Goal: Information Seeking & Learning: Learn about a topic

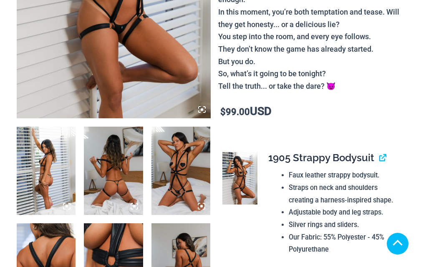
scroll to position [296, 0]
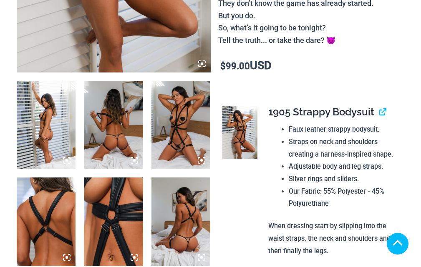
click at [179, 178] on img at bounding box center [180, 222] width 59 height 88
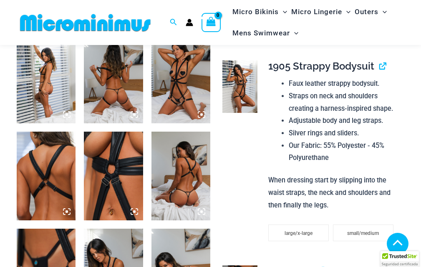
click at [187, 123] on img at bounding box center [180, 79] width 59 height 88
click at [200, 118] on icon at bounding box center [202, 115] width 8 height 8
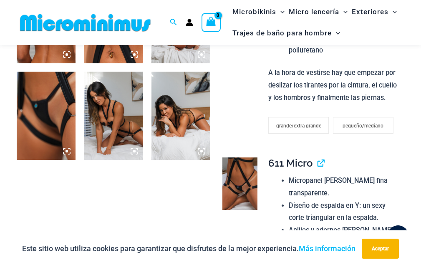
scroll to position [492, 0]
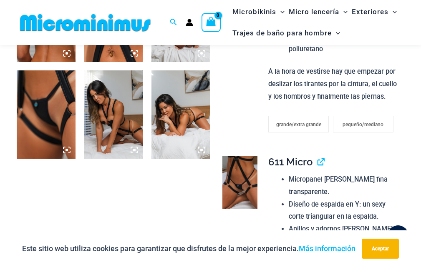
click at [134, 147] on icon at bounding box center [135, 150] width 8 height 8
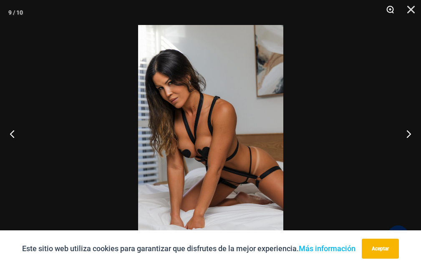
click at [387, 9] on button "Zoom" at bounding box center [387, 12] width 21 height 25
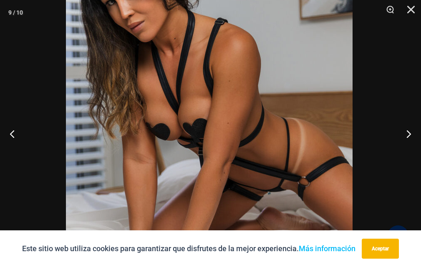
click at [299, 102] on img at bounding box center [209, 92] width 287 height 430
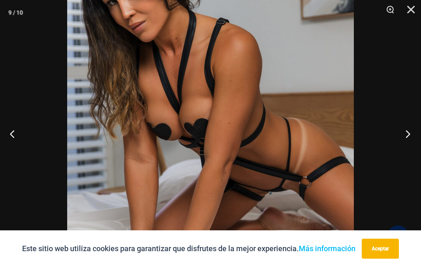
click at [408, 137] on button "Próximo" at bounding box center [405, 134] width 31 height 42
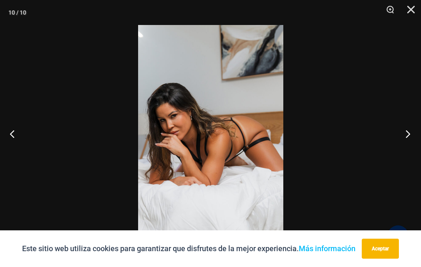
click at [408, 136] on button "Próximo" at bounding box center [405, 134] width 31 height 42
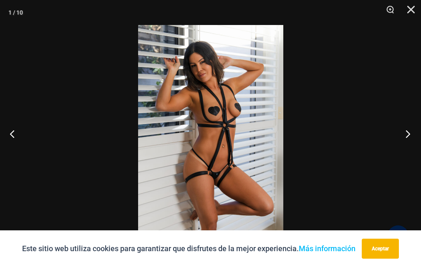
click at [408, 136] on button "Próximo" at bounding box center [405, 134] width 31 height 42
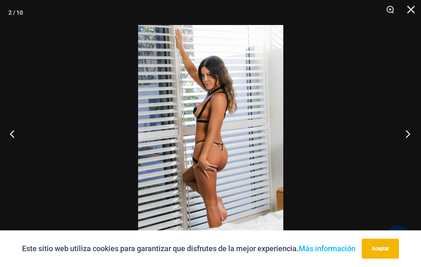
click at [408, 136] on button "Próximo" at bounding box center [405, 134] width 31 height 42
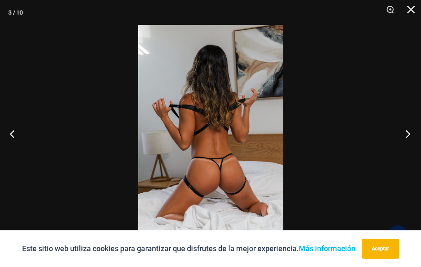
click at [408, 136] on button "Próximo" at bounding box center [405, 134] width 31 height 42
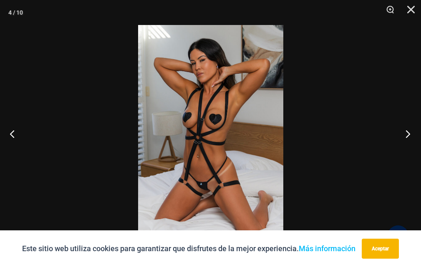
click at [408, 136] on button "Próximo" at bounding box center [405, 134] width 31 height 42
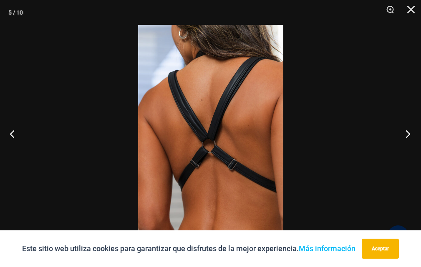
click at [408, 136] on button "Próximo" at bounding box center [405, 134] width 31 height 42
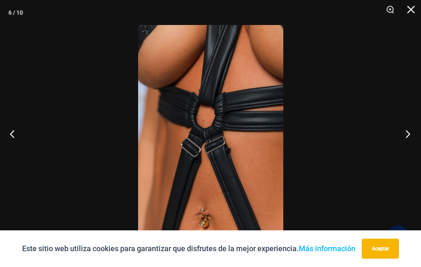
click at [408, 136] on button "Próximo" at bounding box center [405, 134] width 31 height 42
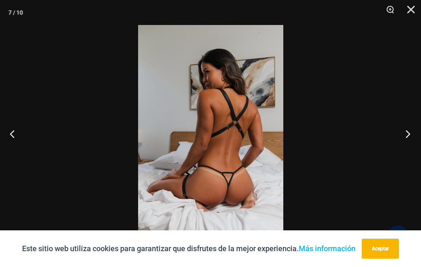
click at [408, 136] on button "Próximo" at bounding box center [405, 134] width 31 height 42
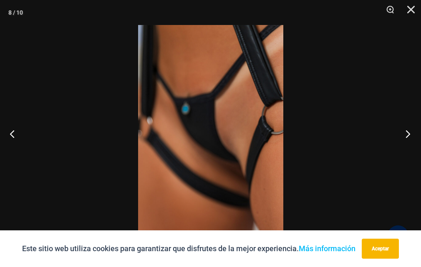
click at [408, 136] on button "Próximo" at bounding box center [405, 134] width 31 height 42
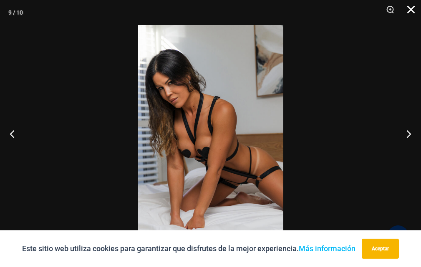
click at [409, 10] on button "Cerca" at bounding box center [407, 12] width 21 height 25
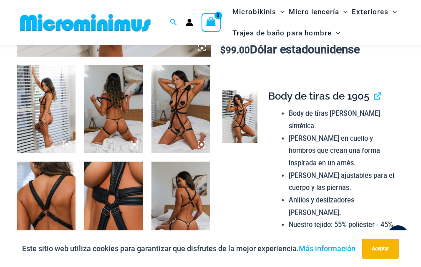
scroll to position [270, 0]
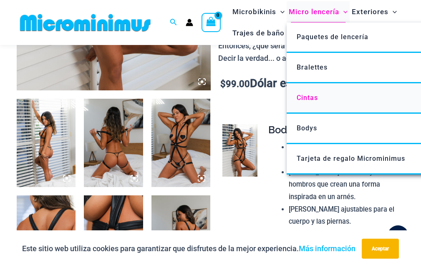
click at [300, 94] on font "Cintas" at bounding box center [307, 98] width 21 height 8
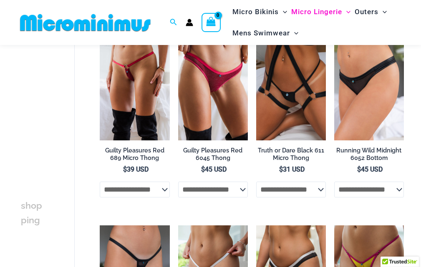
scroll to position [158, 0]
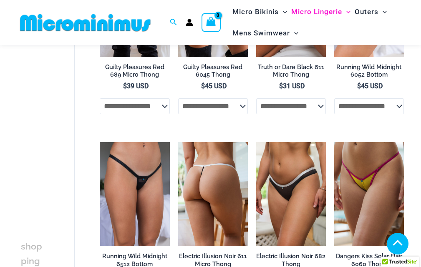
click at [219, 142] on img at bounding box center [213, 194] width 70 height 105
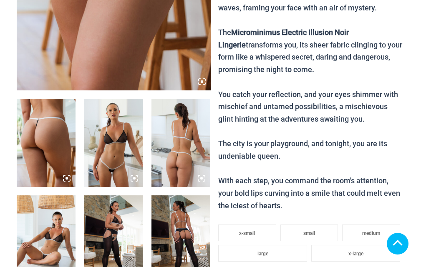
scroll to position [334, 0]
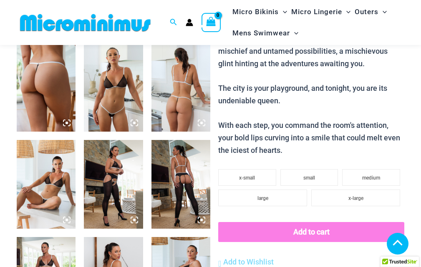
click at [112, 110] on img at bounding box center [113, 87] width 59 height 88
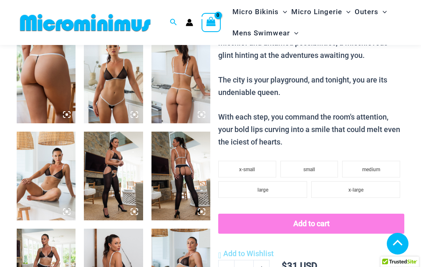
click at [132, 118] on icon at bounding box center [135, 115] width 8 height 8
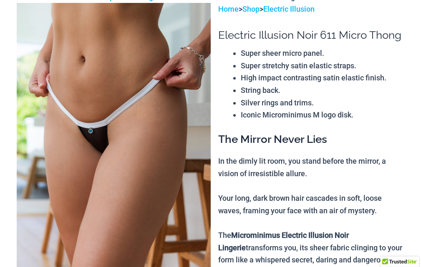
click at [186, 129] on img at bounding box center [114, 148] width 194 height 291
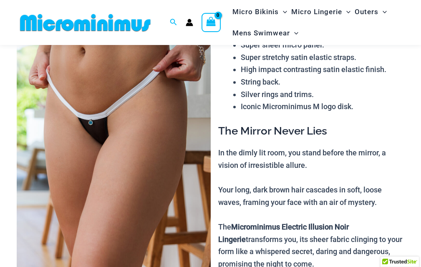
click at [186, 129] on img at bounding box center [114, 140] width 194 height 291
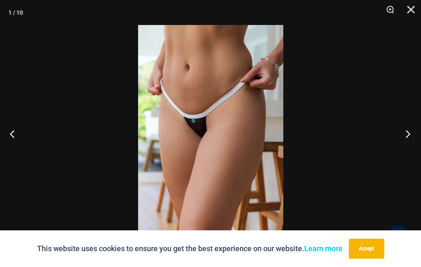
click at [408, 136] on button "Next" at bounding box center [405, 134] width 31 height 42
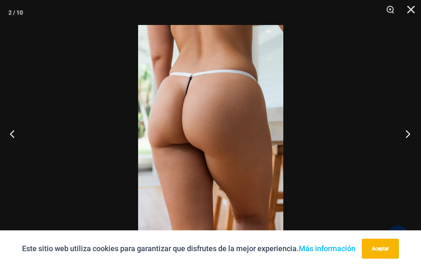
click at [406, 136] on button "Próximo" at bounding box center [405, 134] width 31 height 42
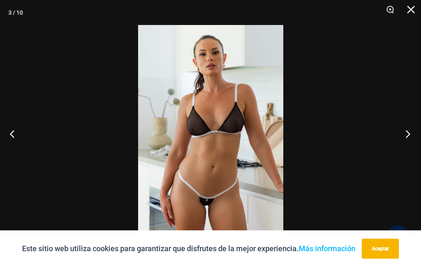
click at [406, 136] on button "Próximo" at bounding box center [405, 134] width 31 height 42
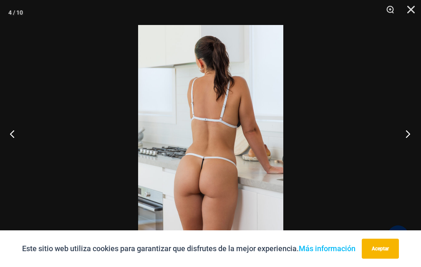
click at [406, 136] on button "Próximo" at bounding box center [405, 134] width 31 height 42
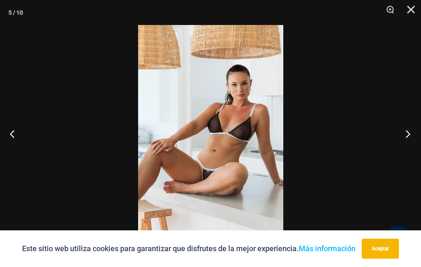
click at [406, 136] on button "Próximo" at bounding box center [405, 134] width 31 height 42
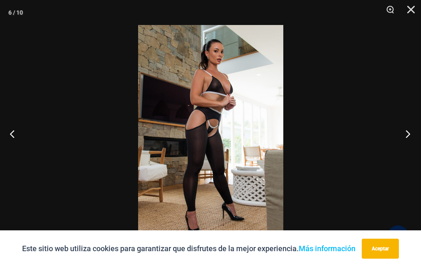
click at [406, 136] on button "Próximo" at bounding box center [405, 134] width 31 height 42
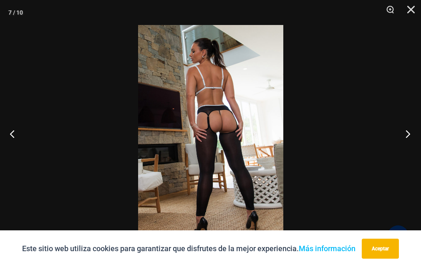
click at [406, 136] on button "Próximo" at bounding box center [405, 134] width 31 height 42
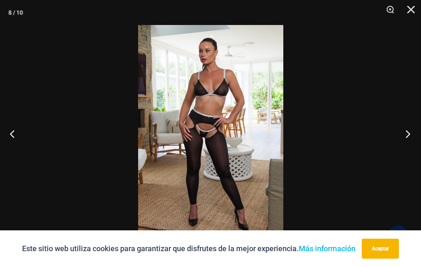
click at [406, 136] on button "Próximo" at bounding box center [405, 134] width 31 height 42
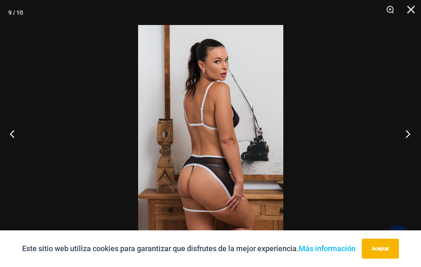
click at [404, 136] on button "Próximo" at bounding box center [405, 134] width 31 height 42
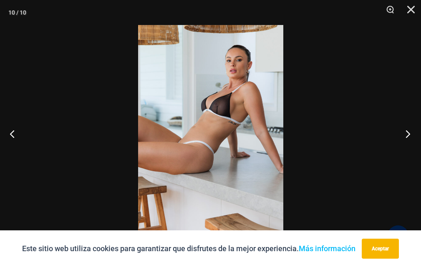
click at [404, 136] on button "Próximo" at bounding box center [405, 134] width 31 height 42
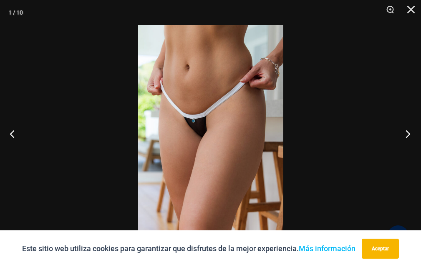
click at [404, 136] on button "Próximo" at bounding box center [405, 134] width 31 height 42
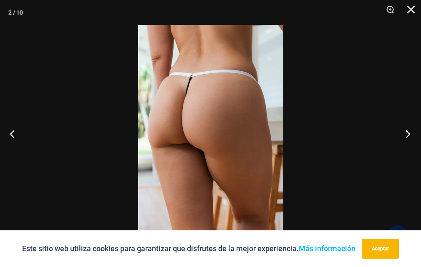
click at [404, 136] on button "Próximo" at bounding box center [405, 134] width 31 height 42
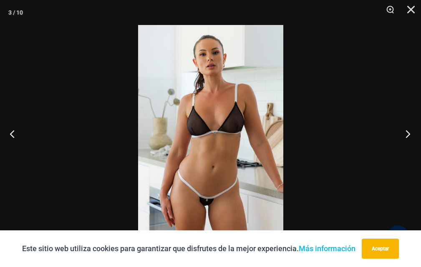
click at [404, 136] on button "Próximo" at bounding box center [405, 134] width 31 height 42
